Goal: Task Accomplishment & Management: Use online tool/utility

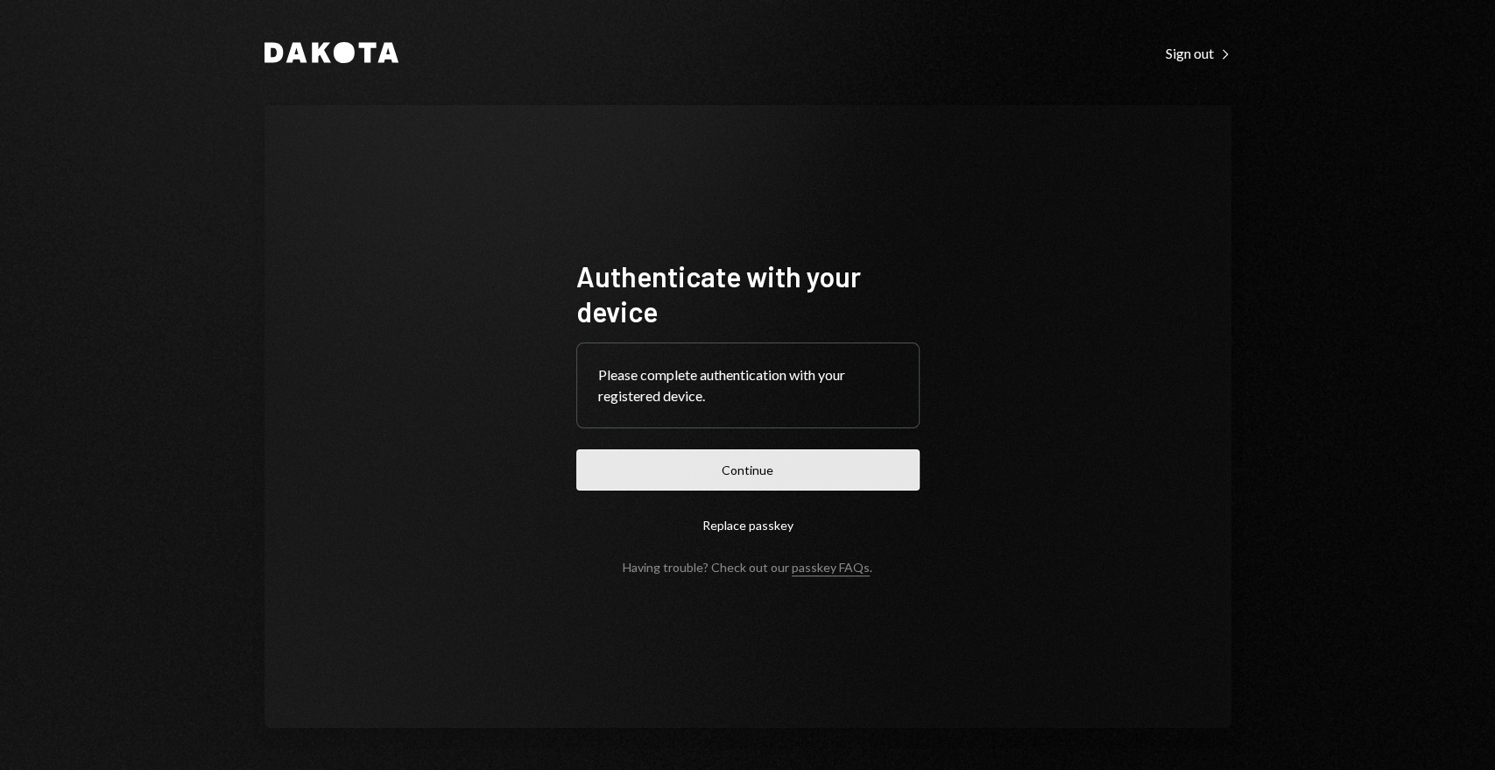
click at [677, 480] on button "Continue" at bounding box center [747, 469] width 343 height 41
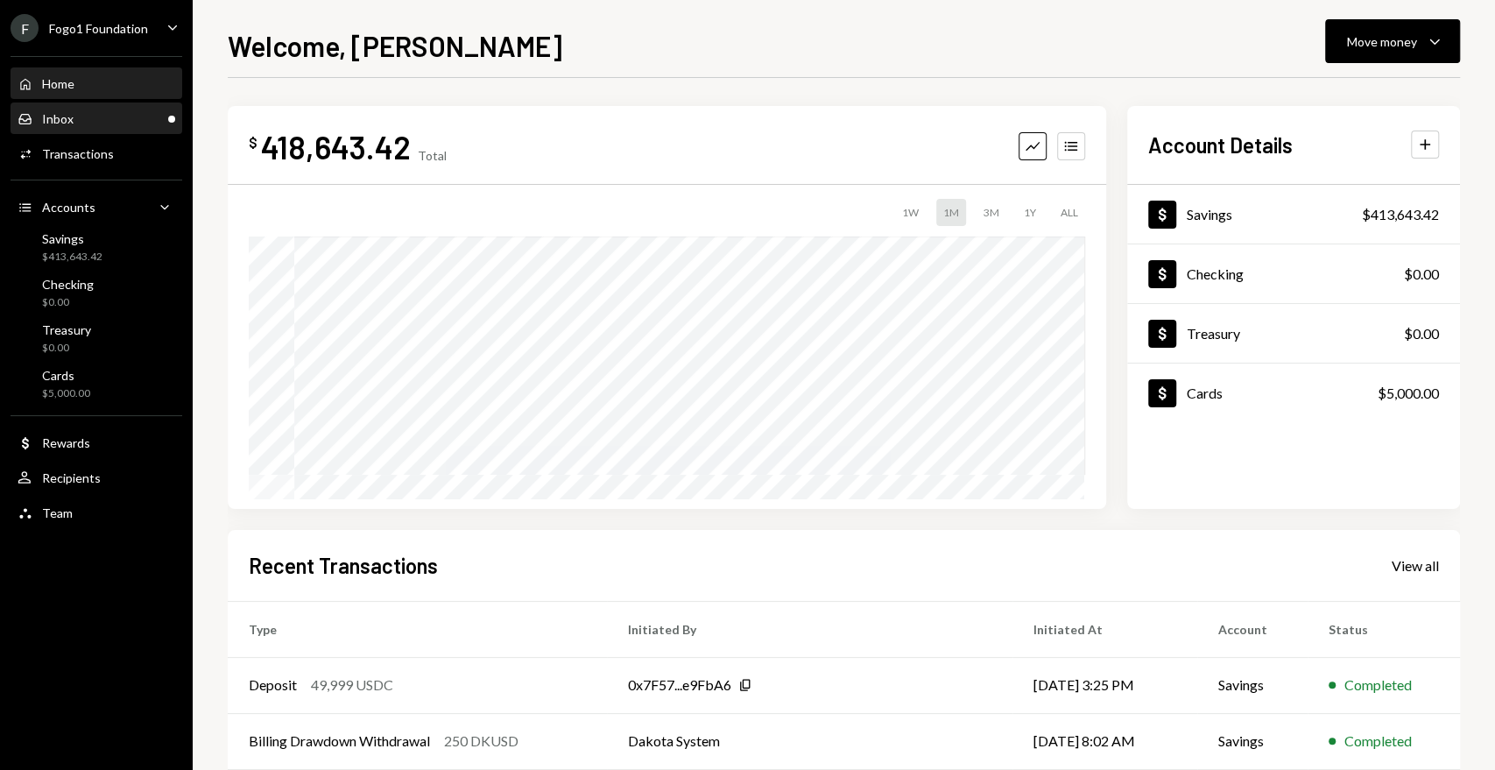
click at [108, 129] on div "Inbox Inbox" at bounding box center [97, 119] width 158 height 30
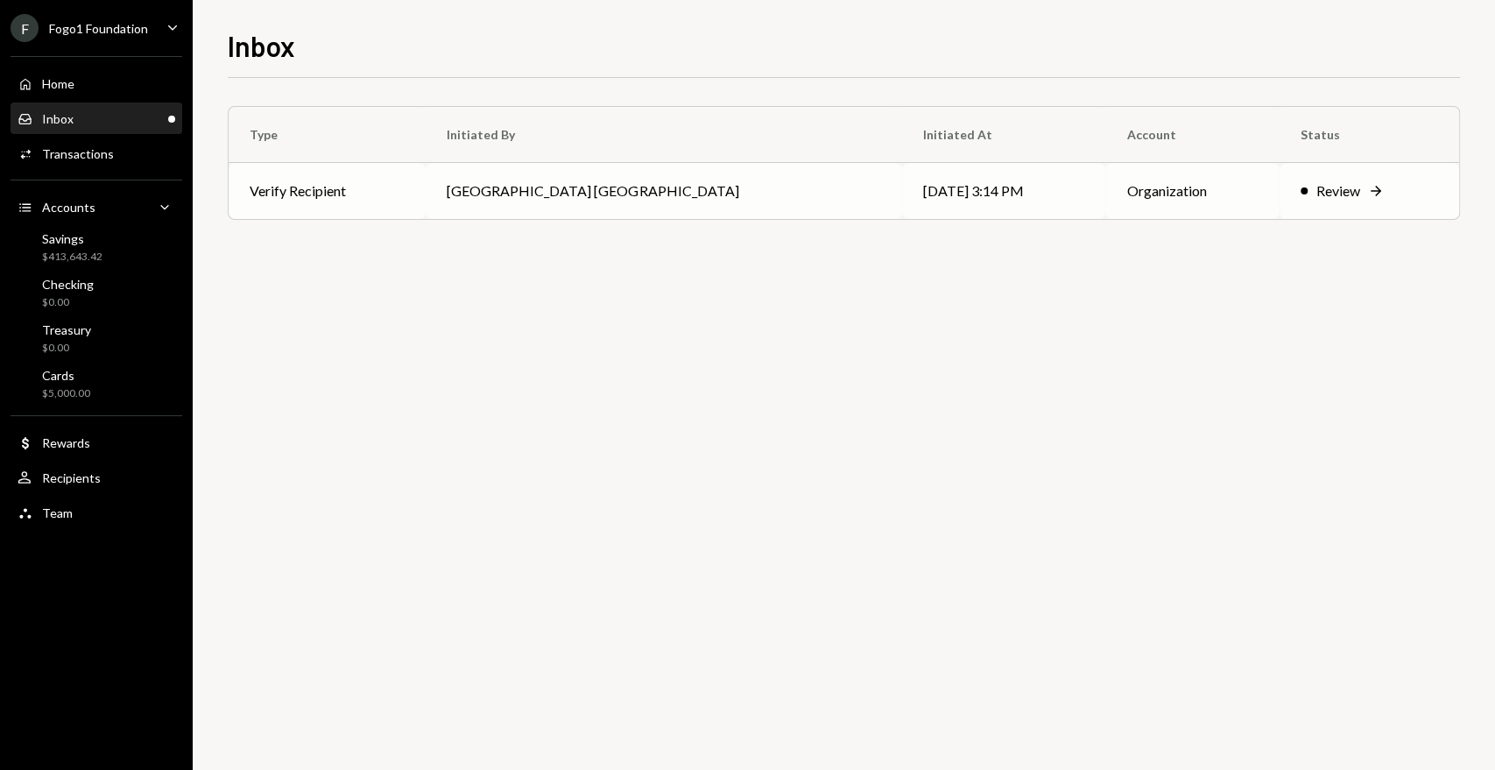
click at [369, 201] on td "Verify Recipient" at bounding box center [327, 191] width 197 height 56
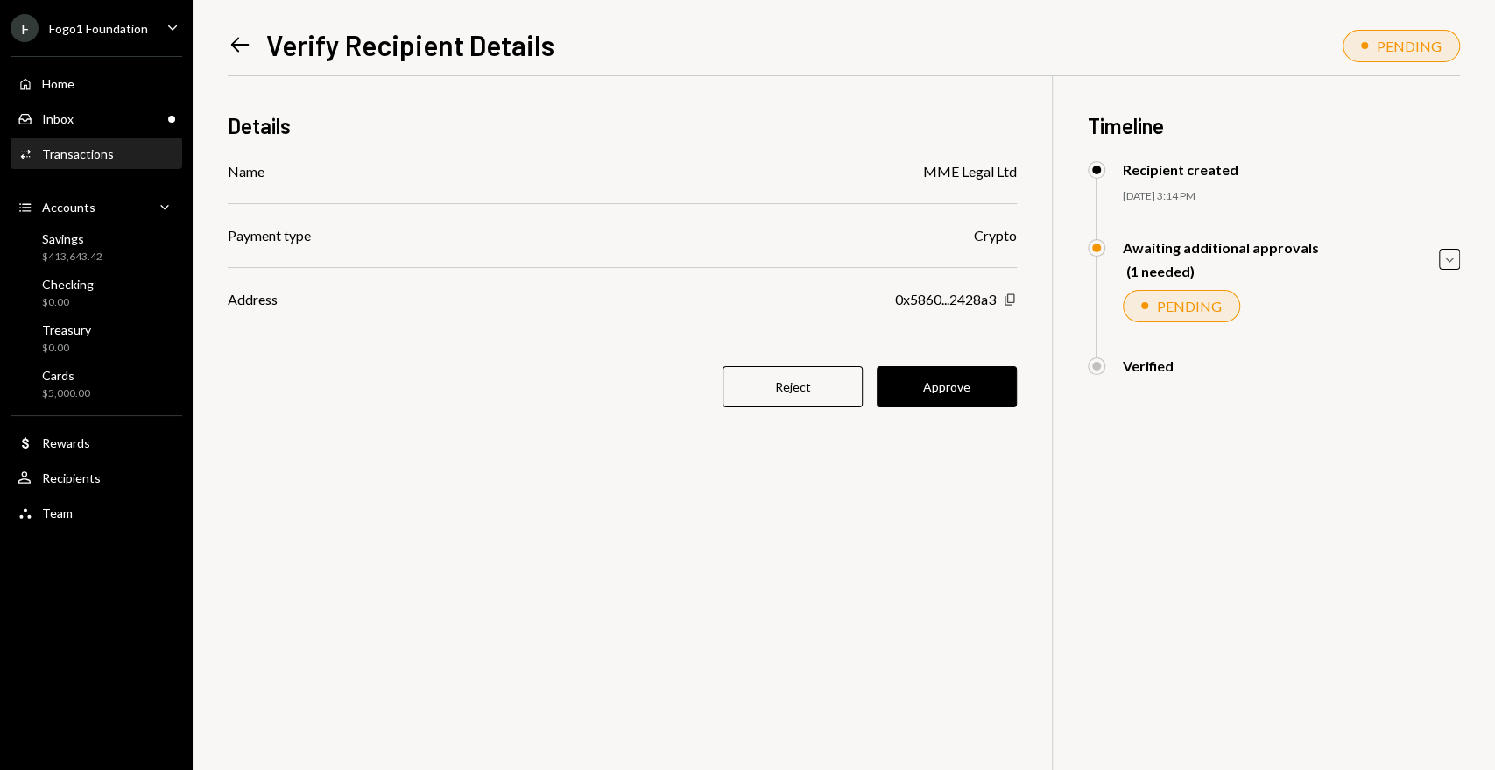
click at [1015, 301] on icon "Copy" at bounding box center [1010, 300] width 14 height 14
click at [960, 366] on button "Approve" at bounding box center [947, 386] width 140 height 41
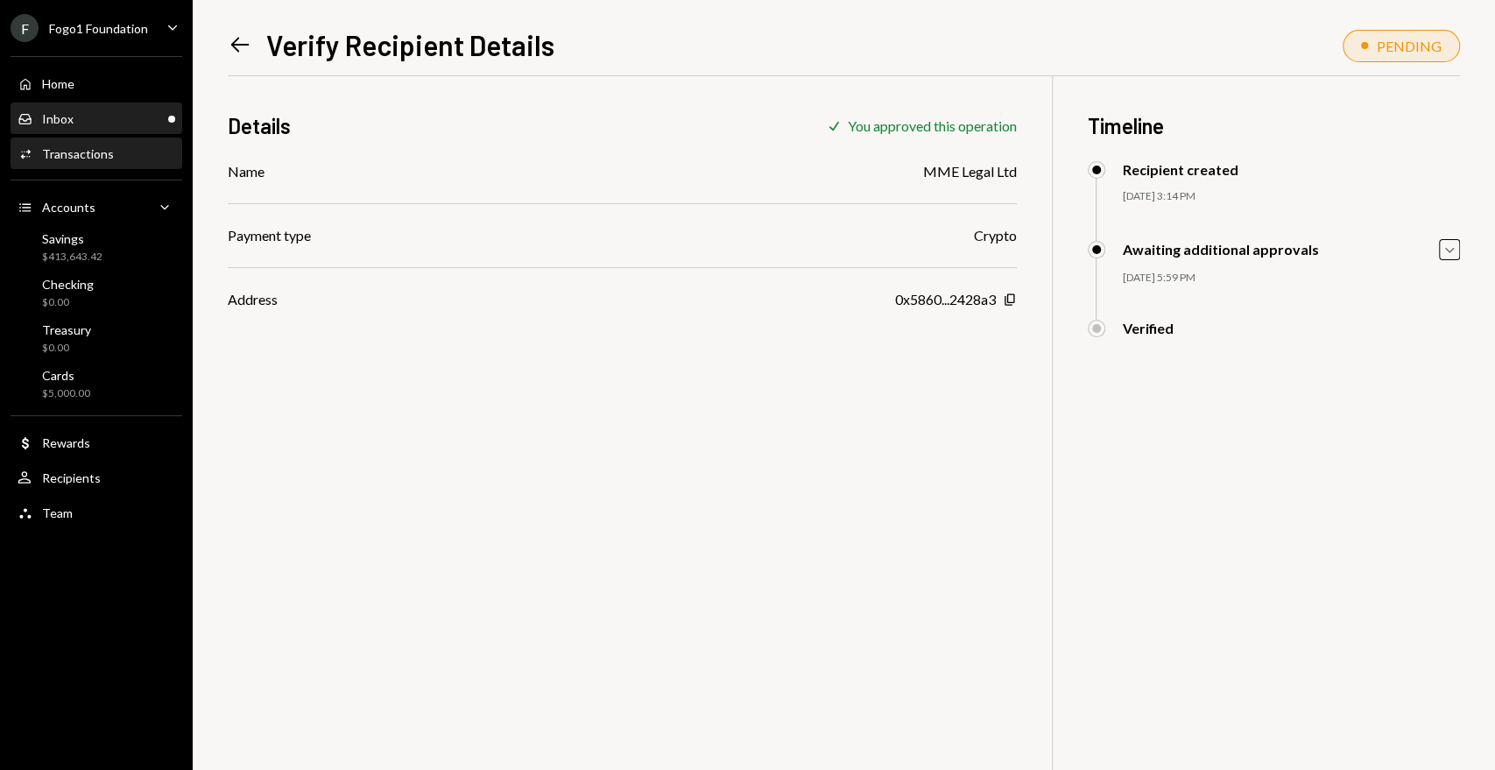
click at [104, 119] on div "Inbox Inbox" at bounding box center [97, 119] width 158 height 16
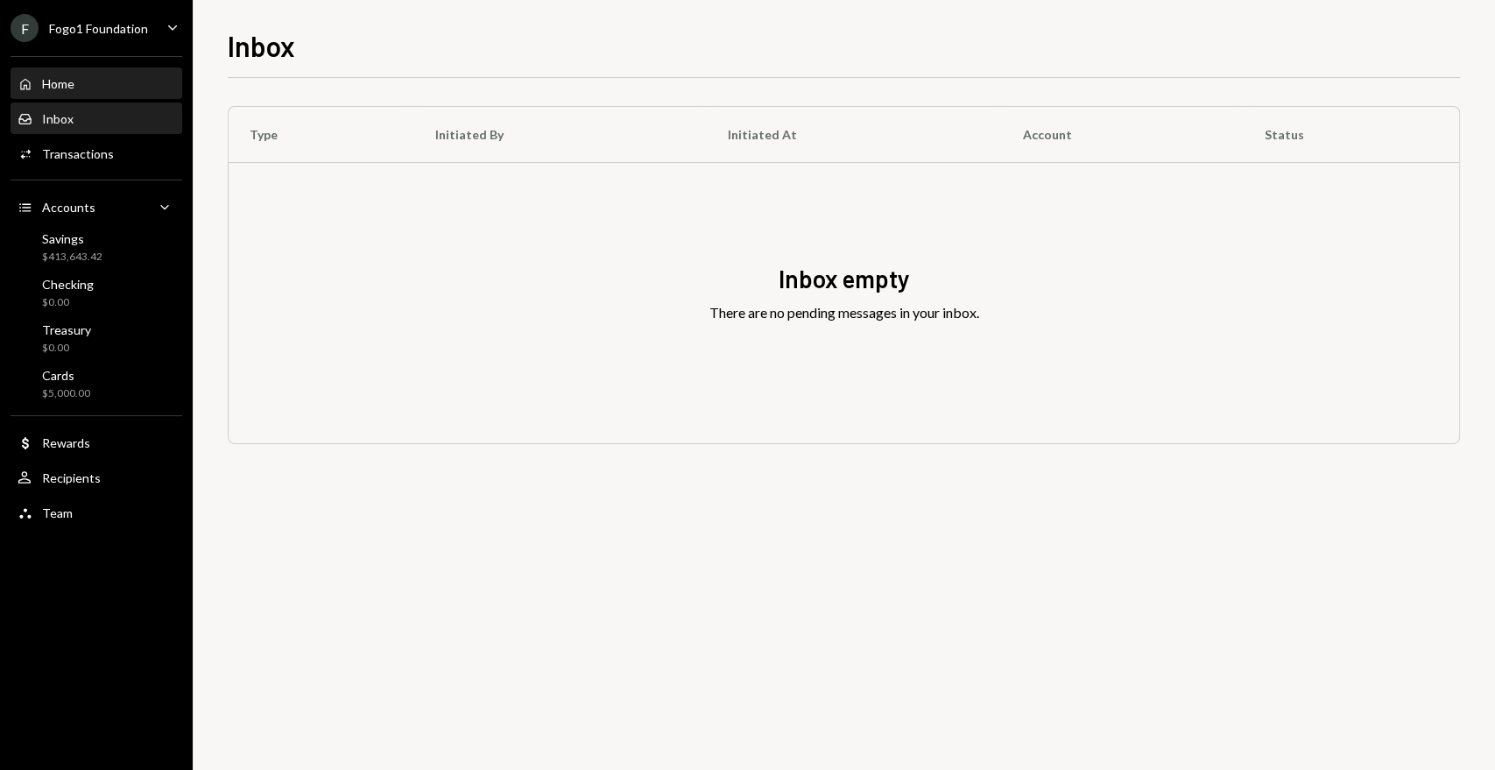
click at [74, 86] on div "Home Home" at bounding box center [97, 84] width 158 height 16
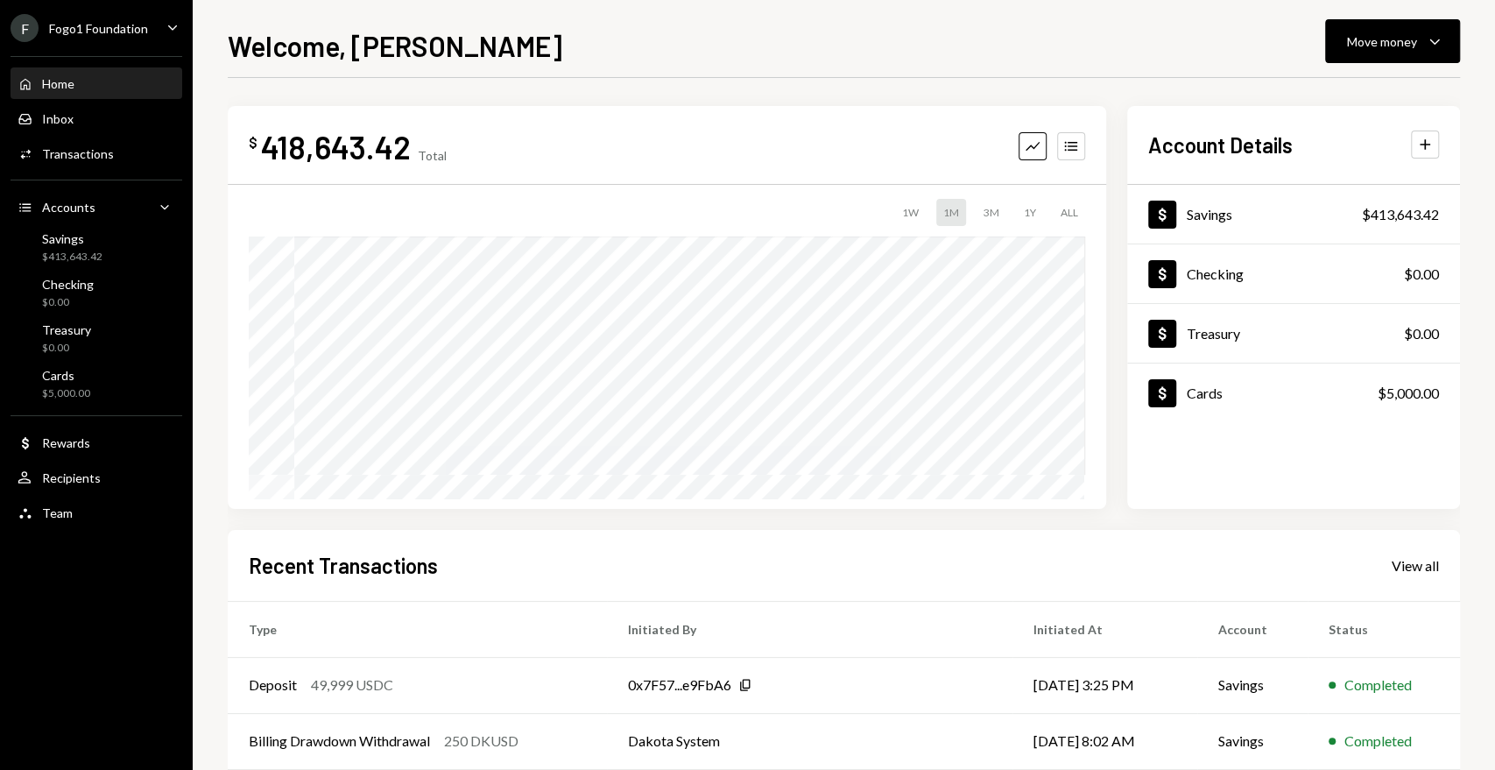
click at [98, 25] on div "Fogo1 Foundation" at bounding box center [98, 28] width 99 height 15
